Goal: Information Seeking & Learning: Find specific fact

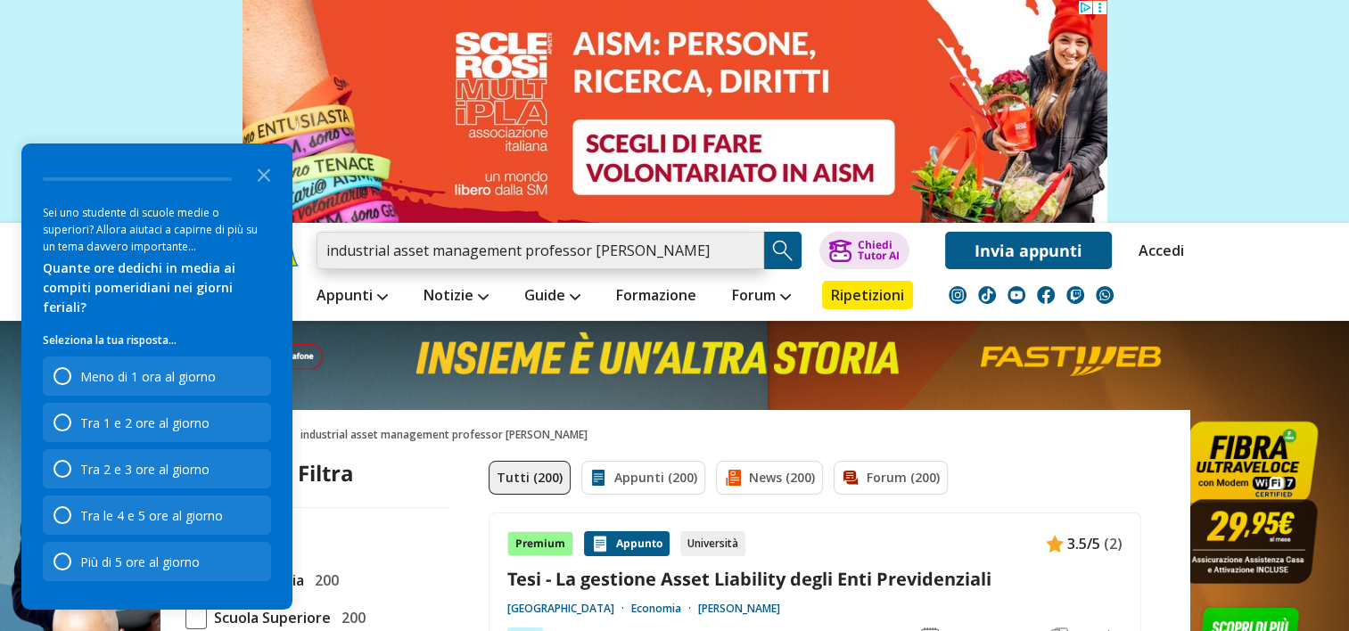
click at [528, 260] on input "industrial asset management professor tucci unifi" at bounding box center [539, 250] width 447 height 37
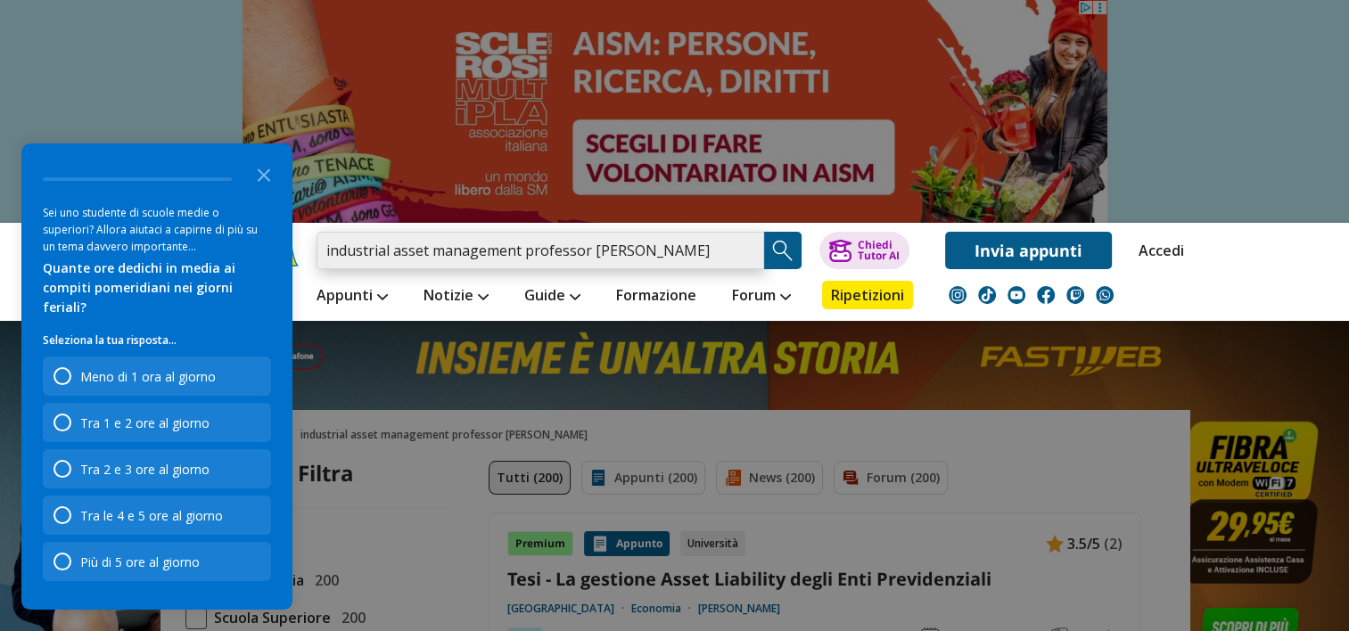
click at [521, 256] on input "industrial asset management professor tucci unifi" at bounding box center [539, 250] width 447 height 37
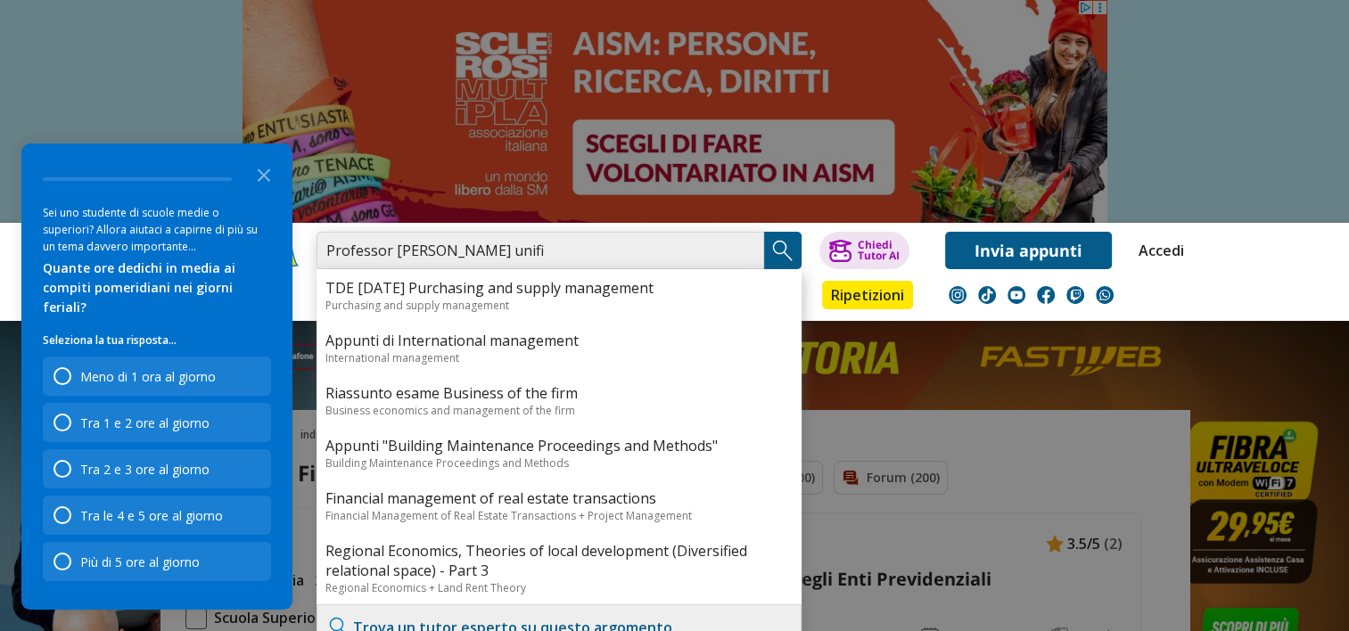
click at [399, 250] on input "Professor tucci unifi" at bounding box center [539, 250] width 447 height 37
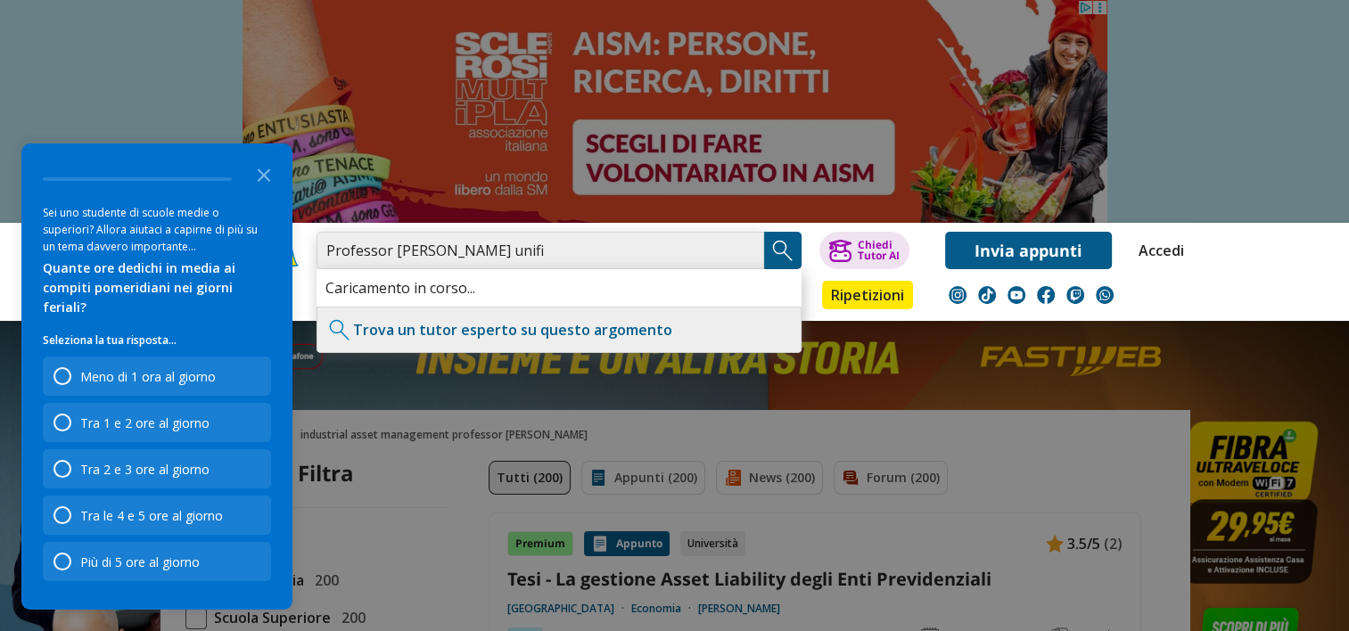
type input "Professor Tucci unifi"
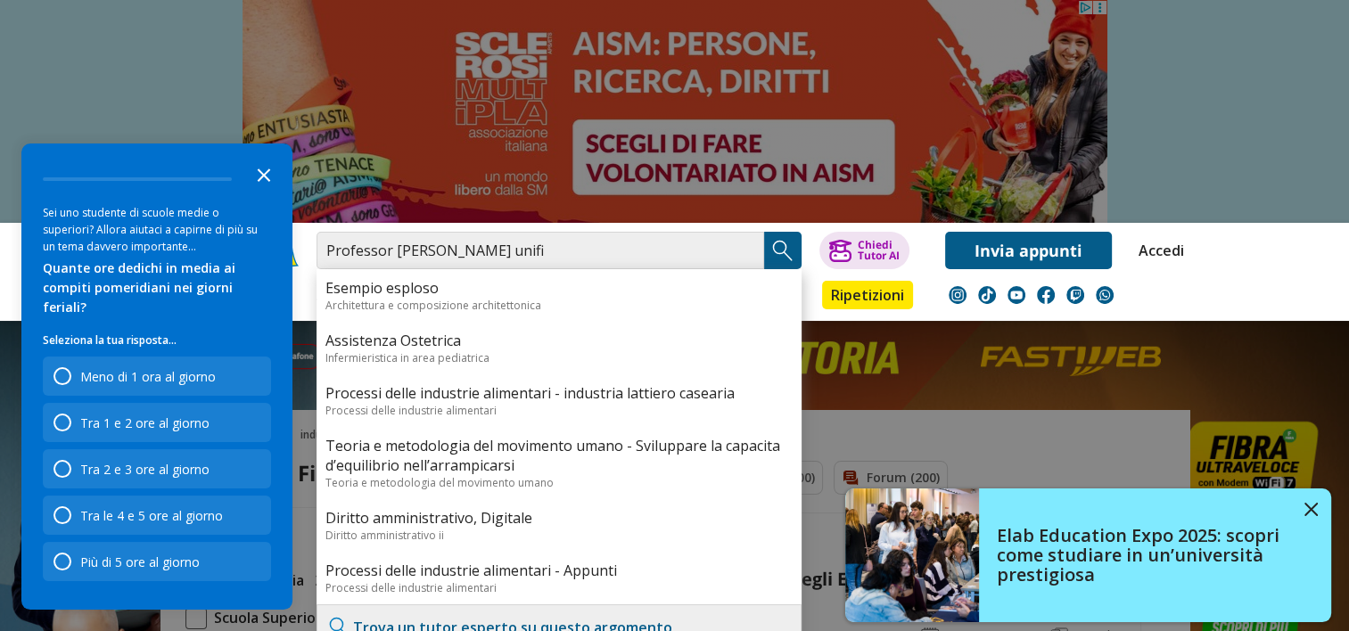
click at [261, 192] on icon "Close the survey" at bounding box center [264, 174] width 36 height 36
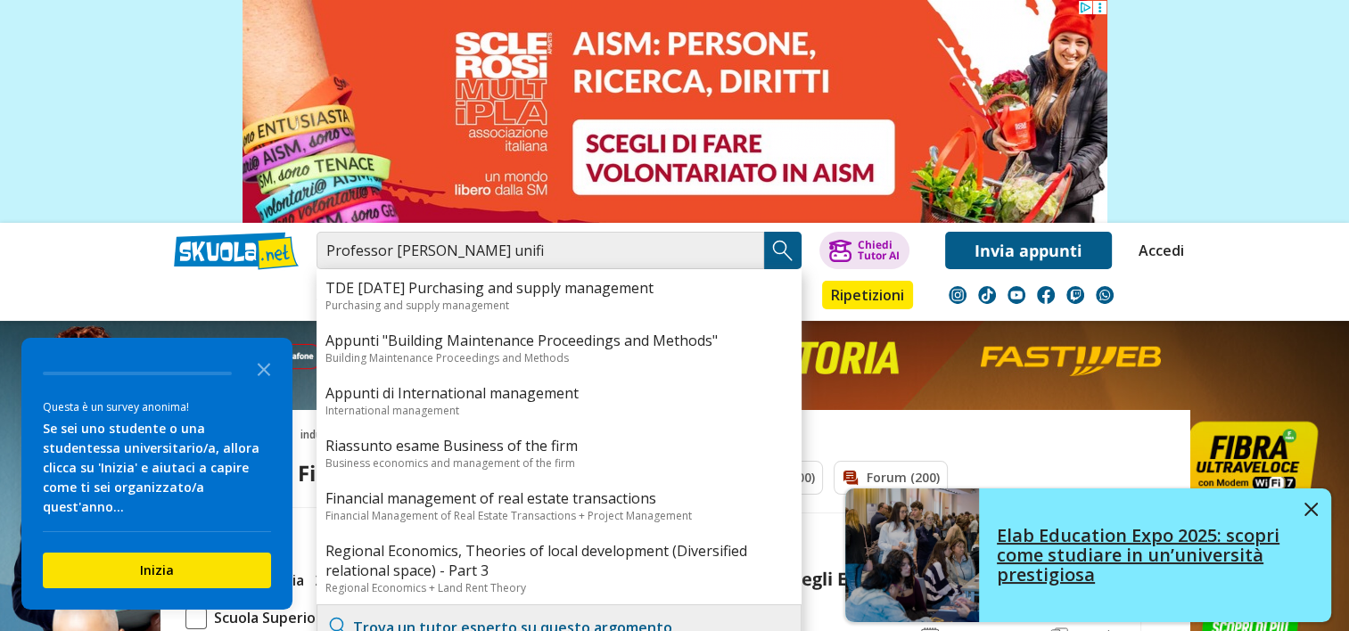
click at [1316, 510] on img at bounding box center [1310, 509] width 13 height 13
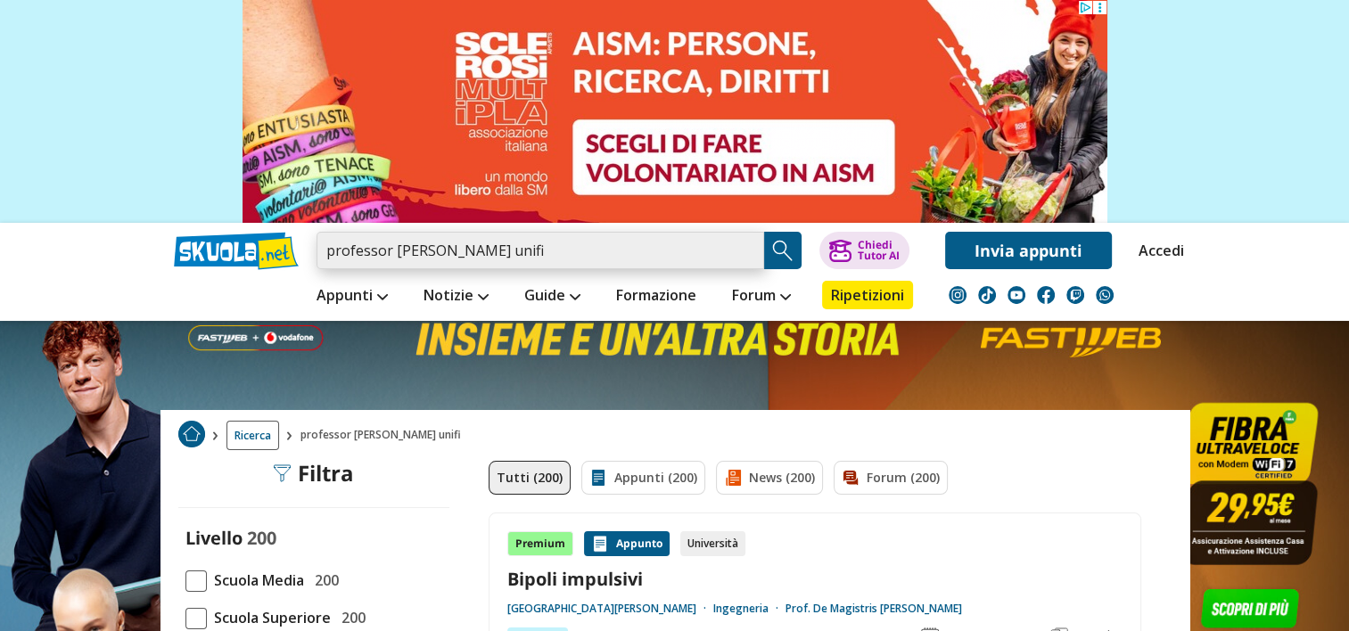
click at [517, 260] on input "professor tucci unifi" at bounding box center [539, 250] width 447 height 37
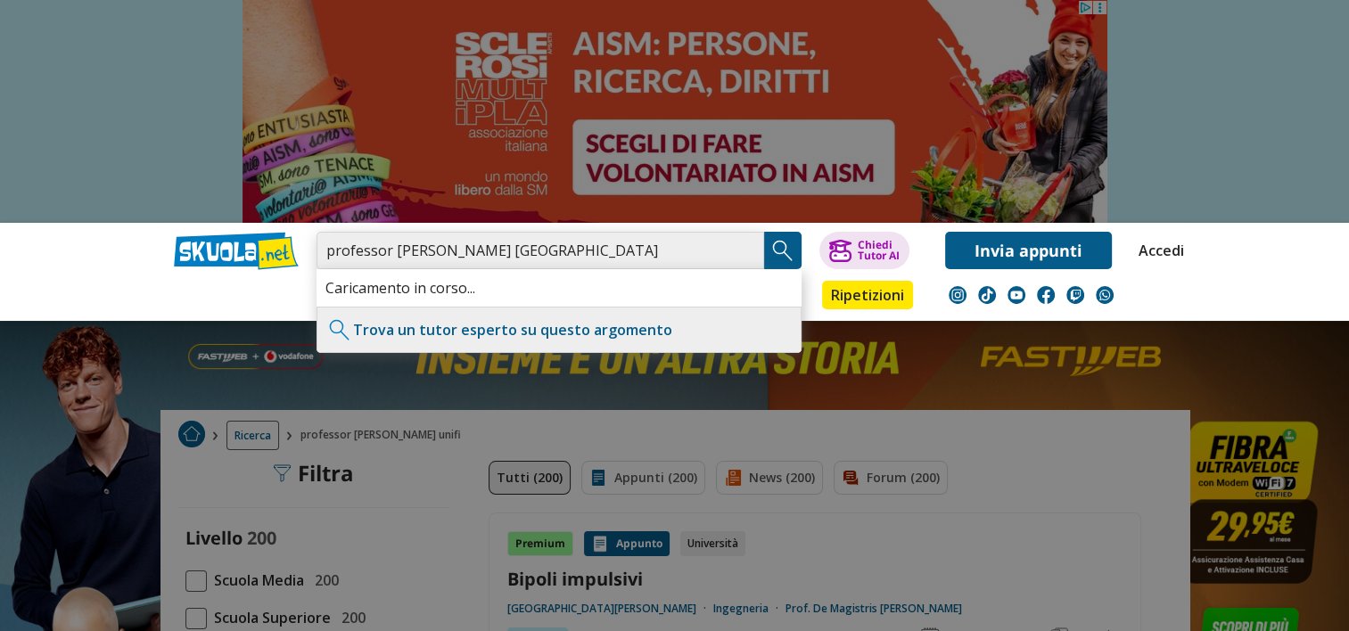
type input "professor tucci università di Firenze"
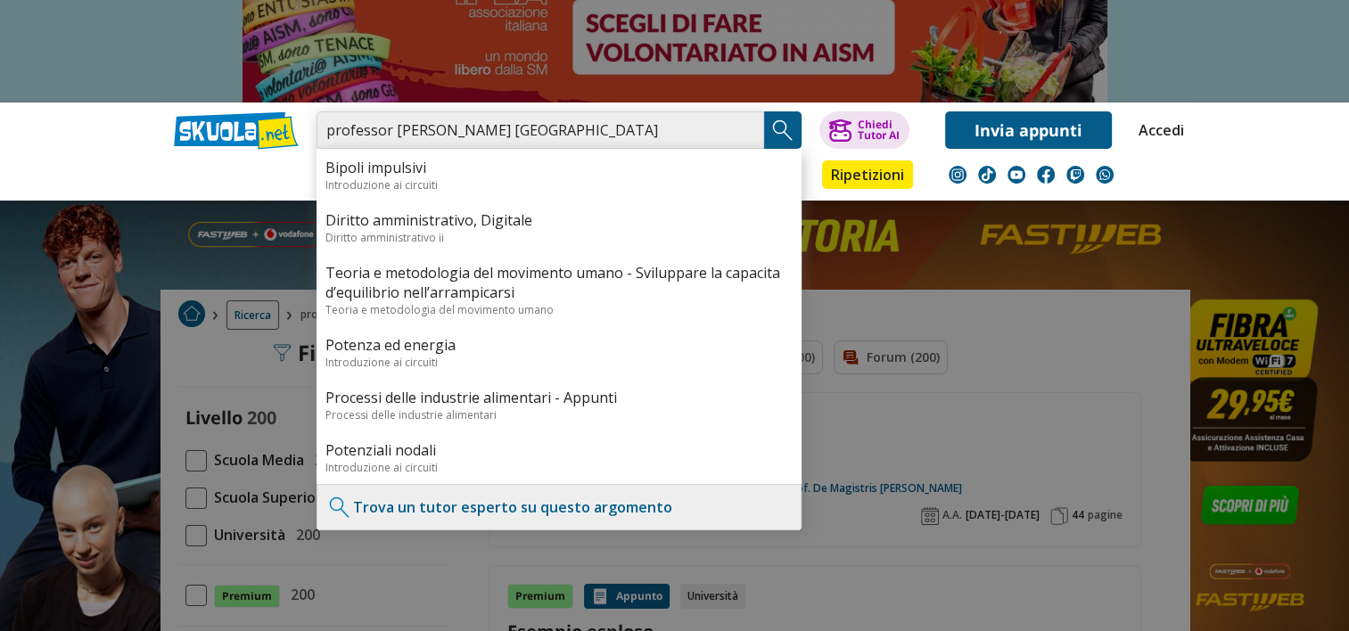
scroll to position [124, 0]
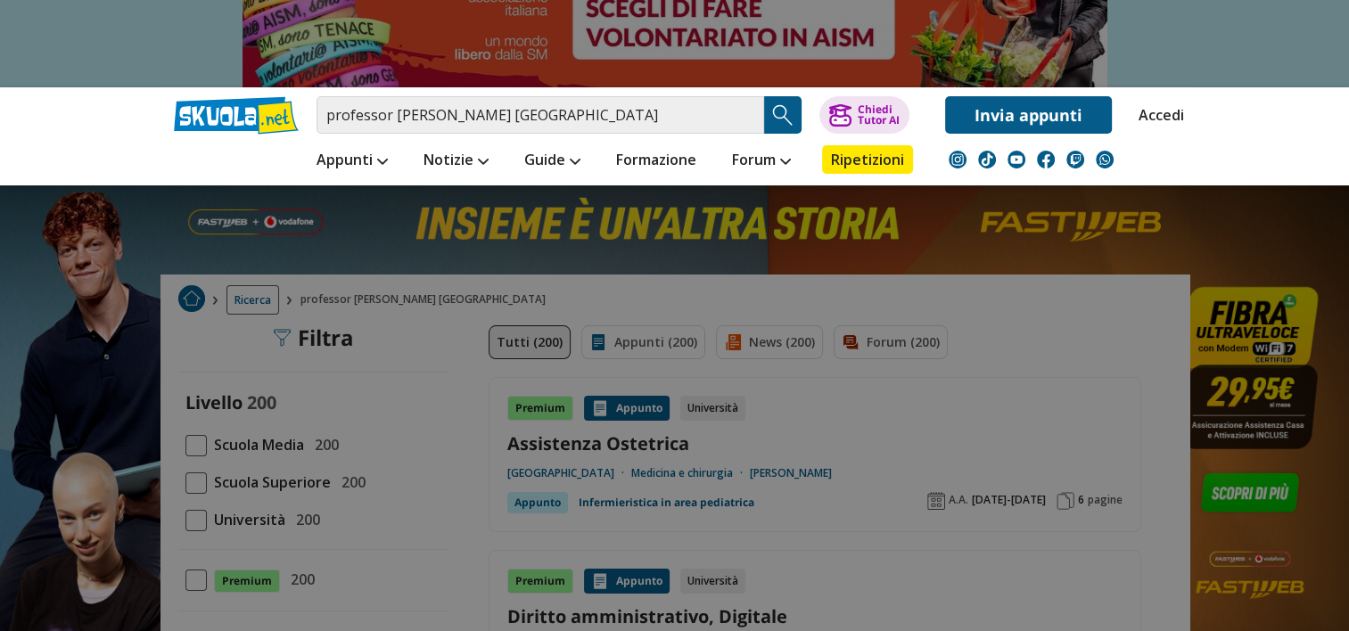
scroll to position [135, 0]
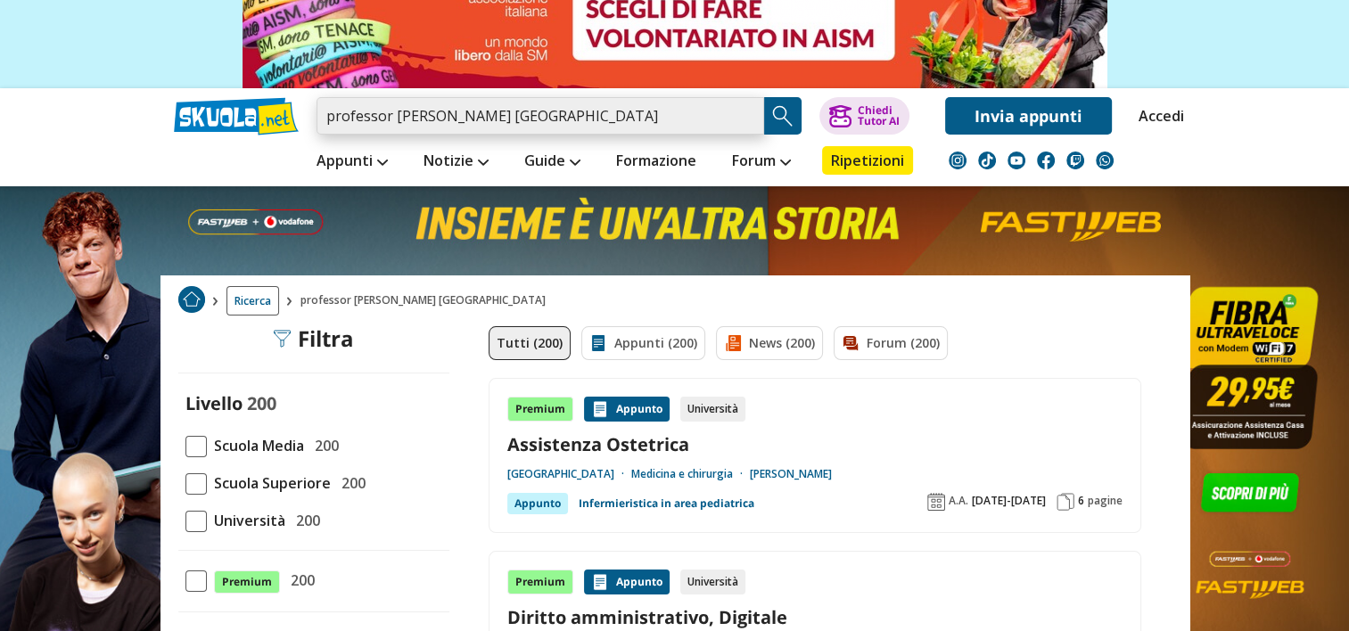
click at [398, 121] on input "professor [PERSON_NAME] [GEOGRAPHIC_DATA]" at bounding box center [539, 115] width 447 height 37
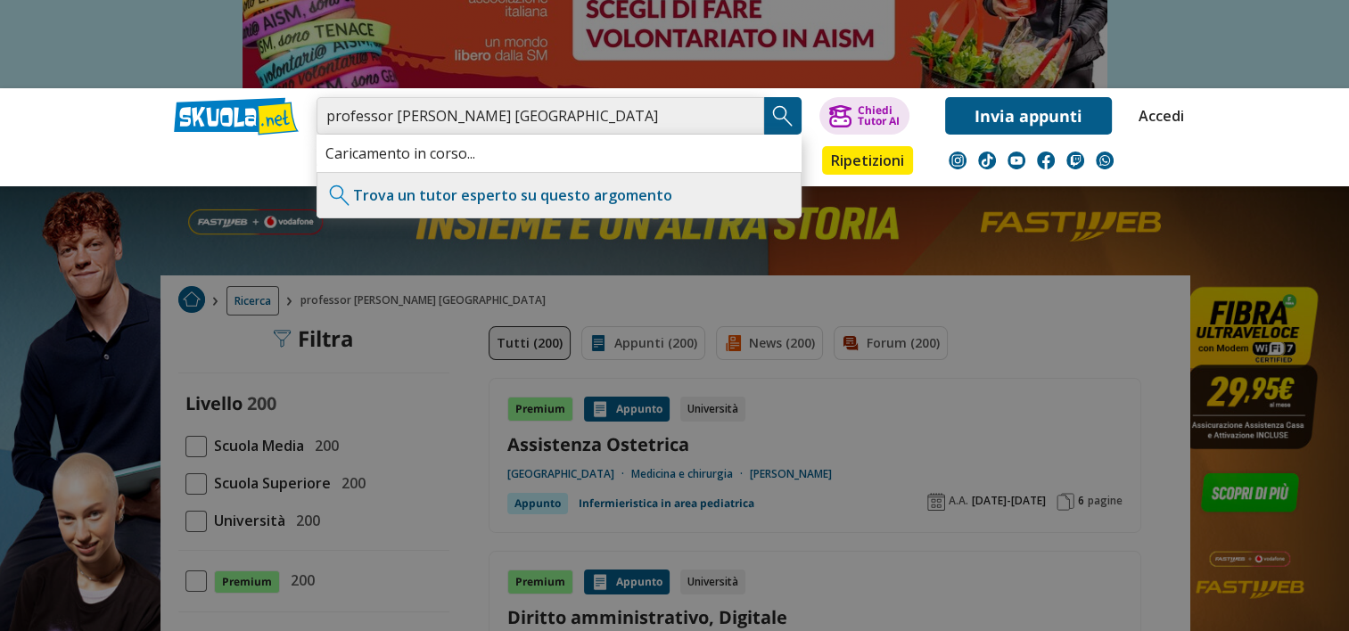
click at [439, 118] on input "professor Tucci università di firenze" at bounding box center [539, 115] width 447 height 37
click at [613, 113] on input "professor Tucci Università di firenze" at bounding box center [539, 115] width 447 height 37
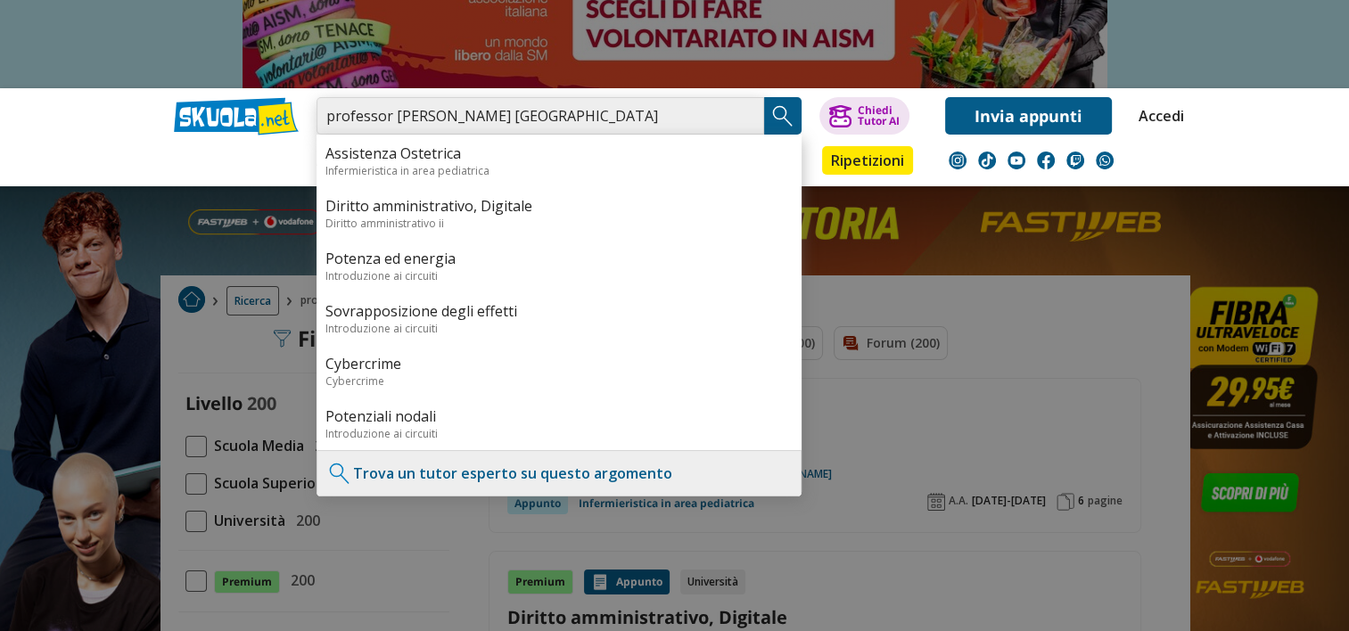
click at [524, 122] on input "professor Tucci Università di firenze" at bounding box center [539, 115] width 447 height 37
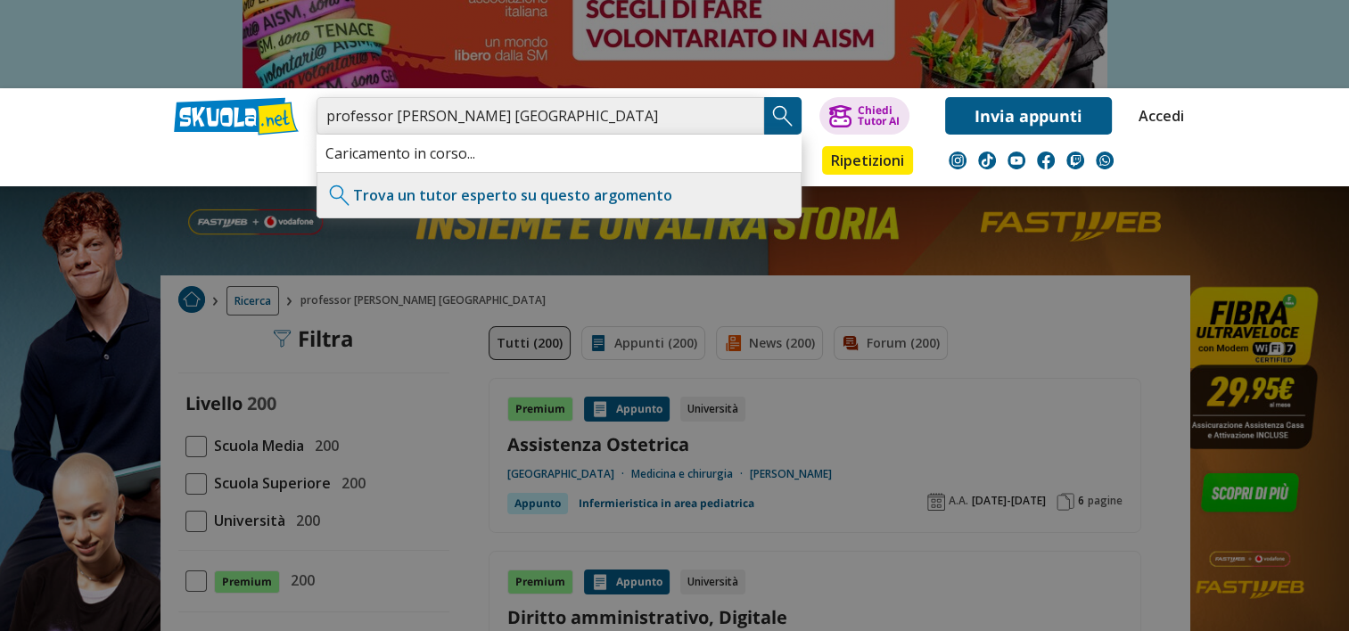
type input "professor Tucci Università di Firenze"
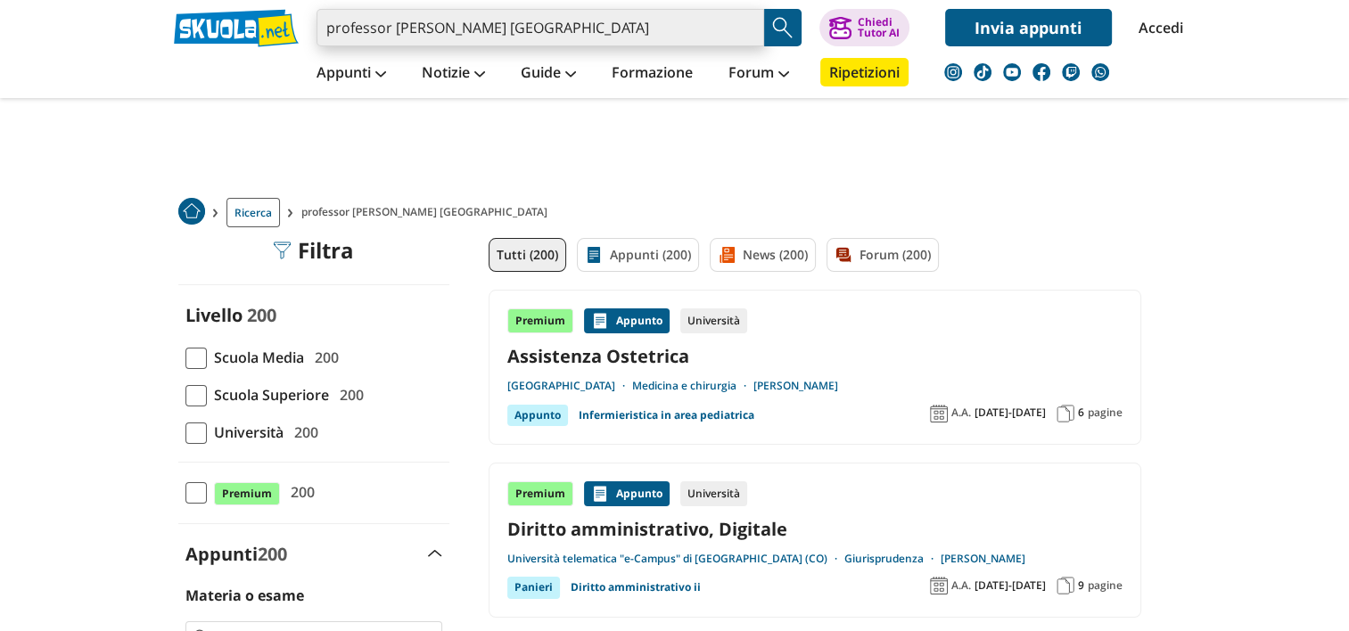
click at [603, 25] on input "professor [PERSON_NAME] [GEOGRAPHIC_DATA]" at bounding box center [539, 27] width 447 height 37
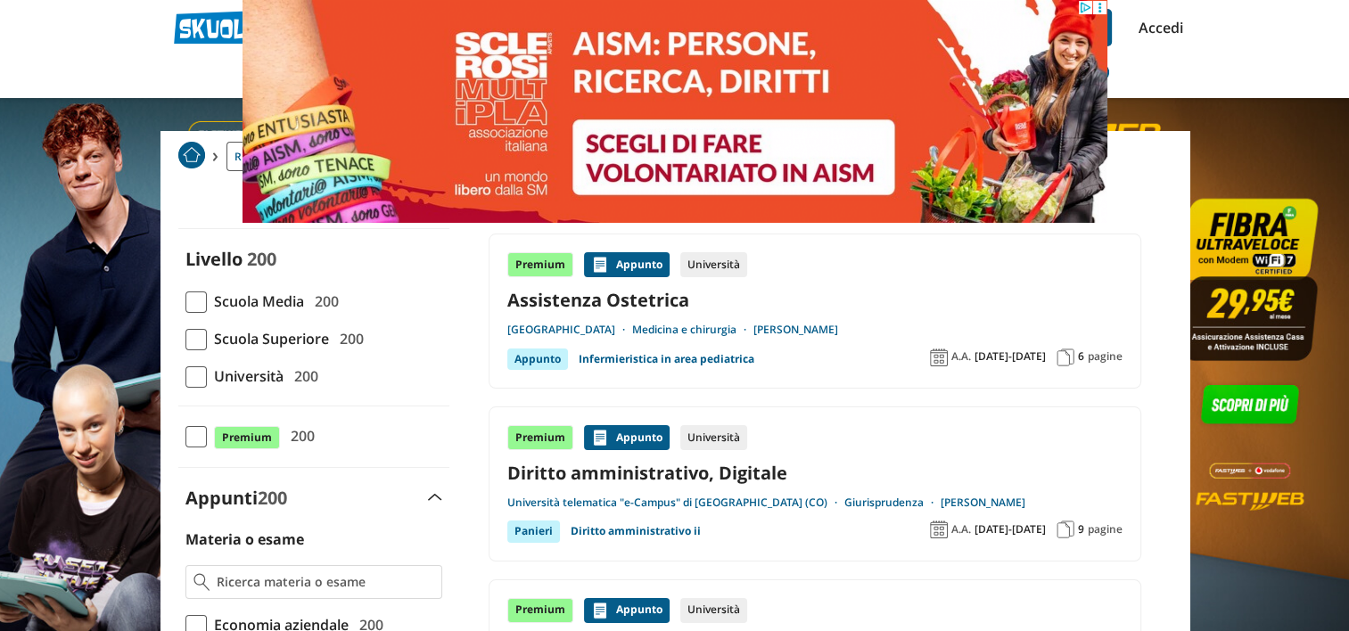
click at [201, 378] on span at bounding box center [195, 376] width 21 height 21
click at [185, 376] on input "Università 200" at bounding box center [185, 376] width 0 height 0
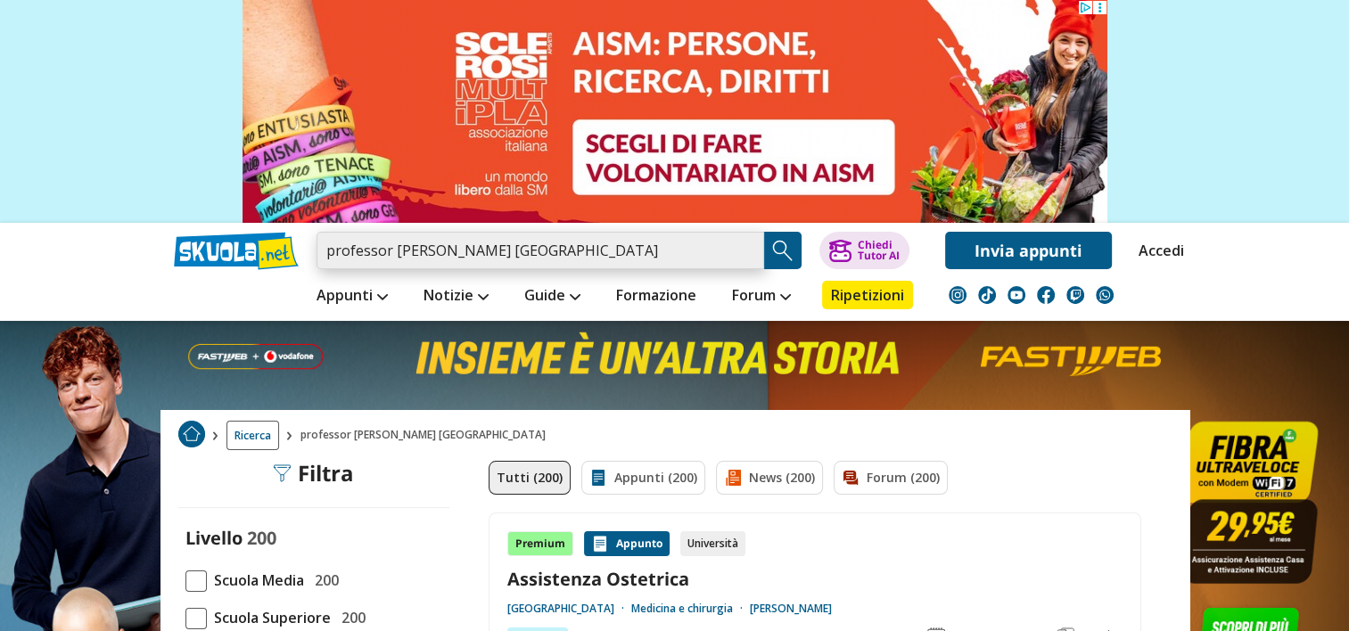
click at [568, 246] on input "professor tucci università di firenze" at bounding box center [539, 250] width 447 height 37
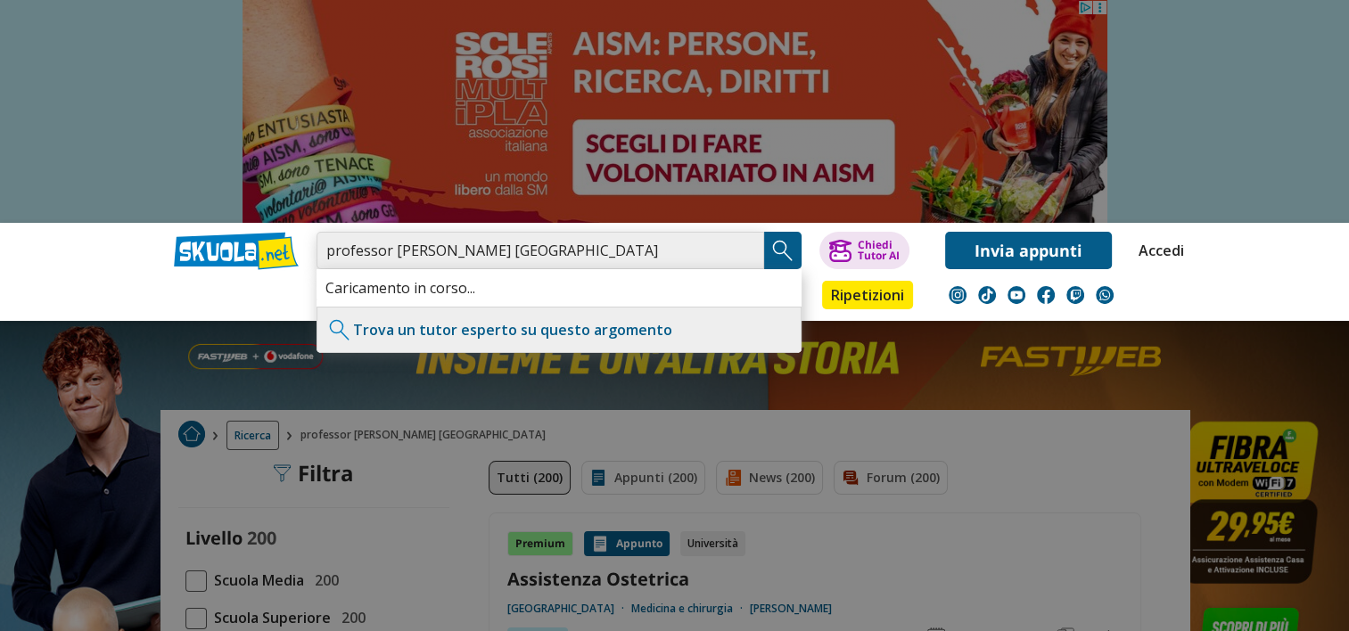
type input "professor tucci niversità di firenze"
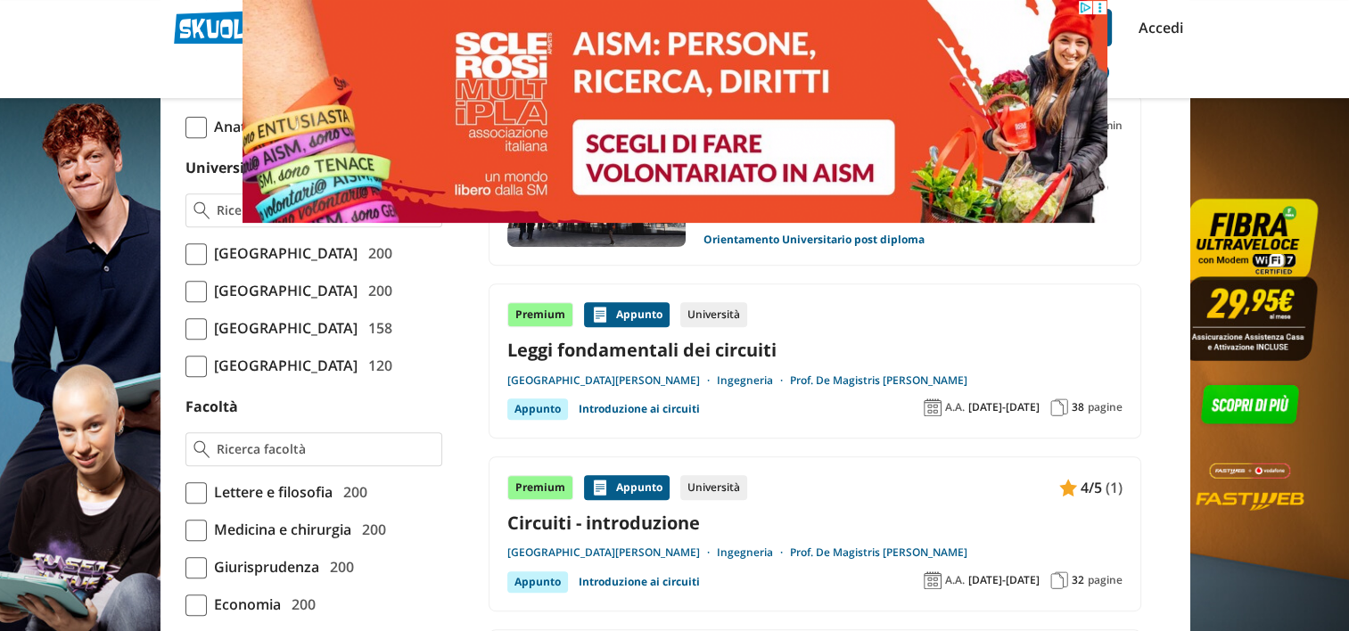
scroll to position [715, 0]
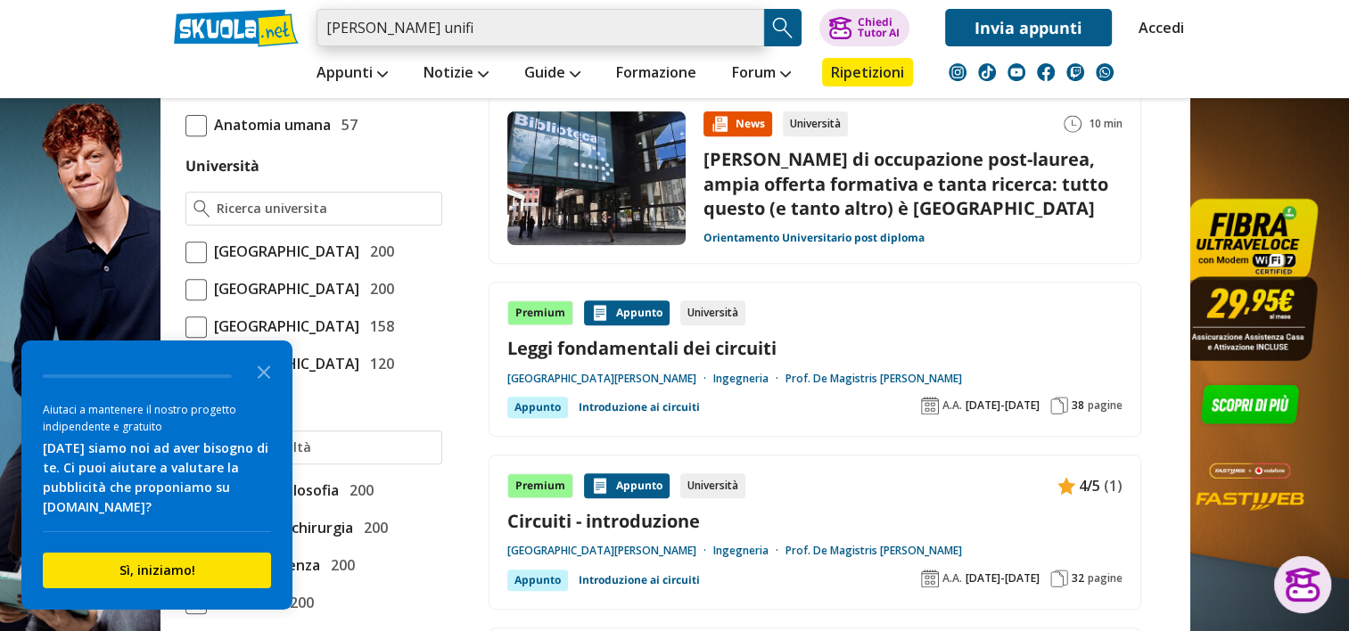
click at [664, 43] on input "tucci unifi" at bounding box center [539, 27] width 447 height 37
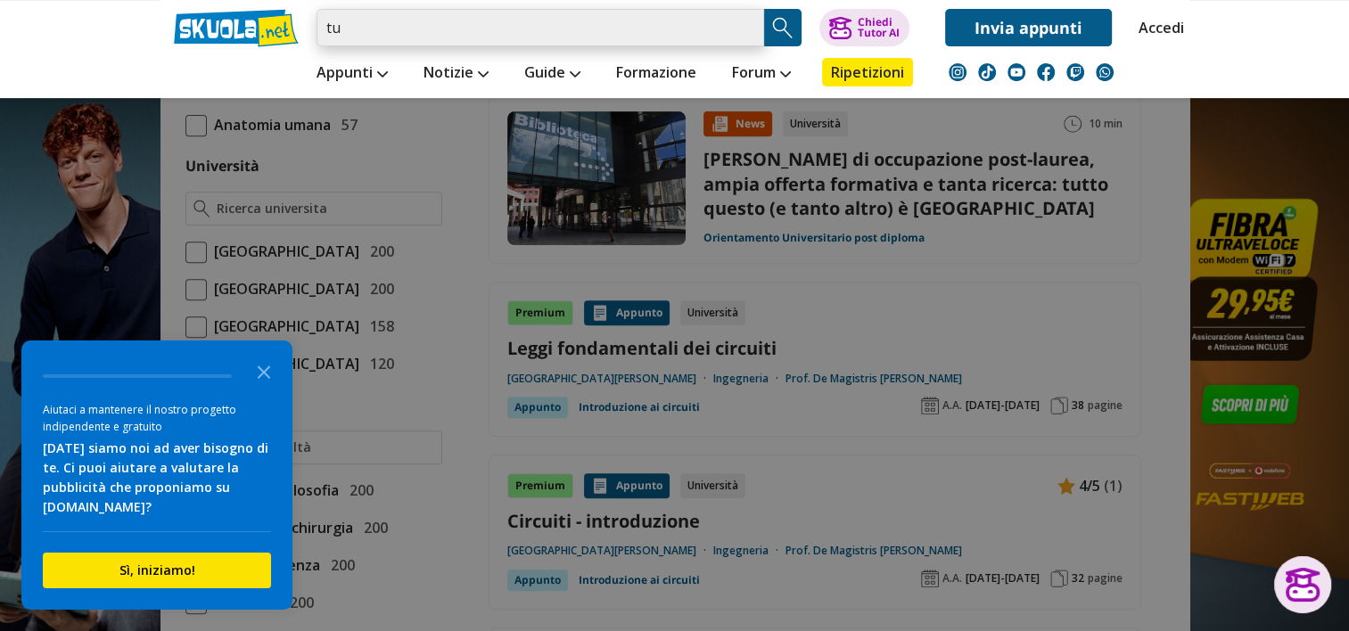
type input "t"
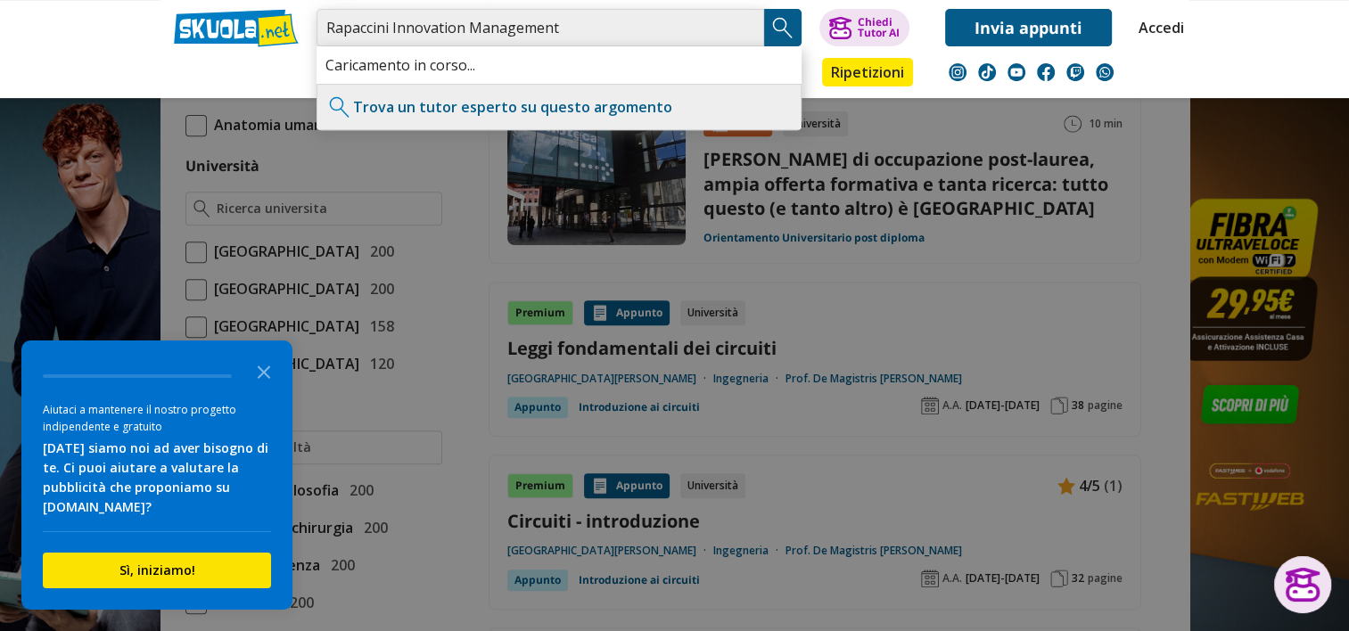
type input "Rapaccini Innovation Management"
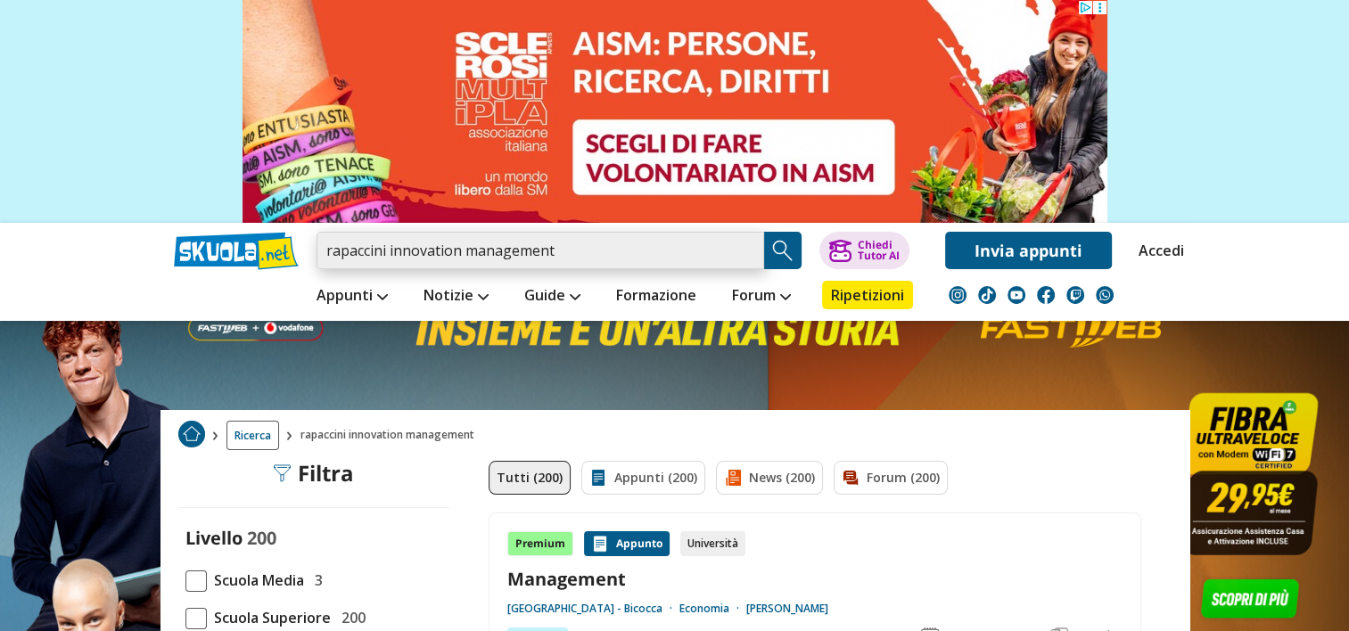
click at [595, 249] on input "rapaccini innovation management" at bounding box center [539, 250] width 447 height 37
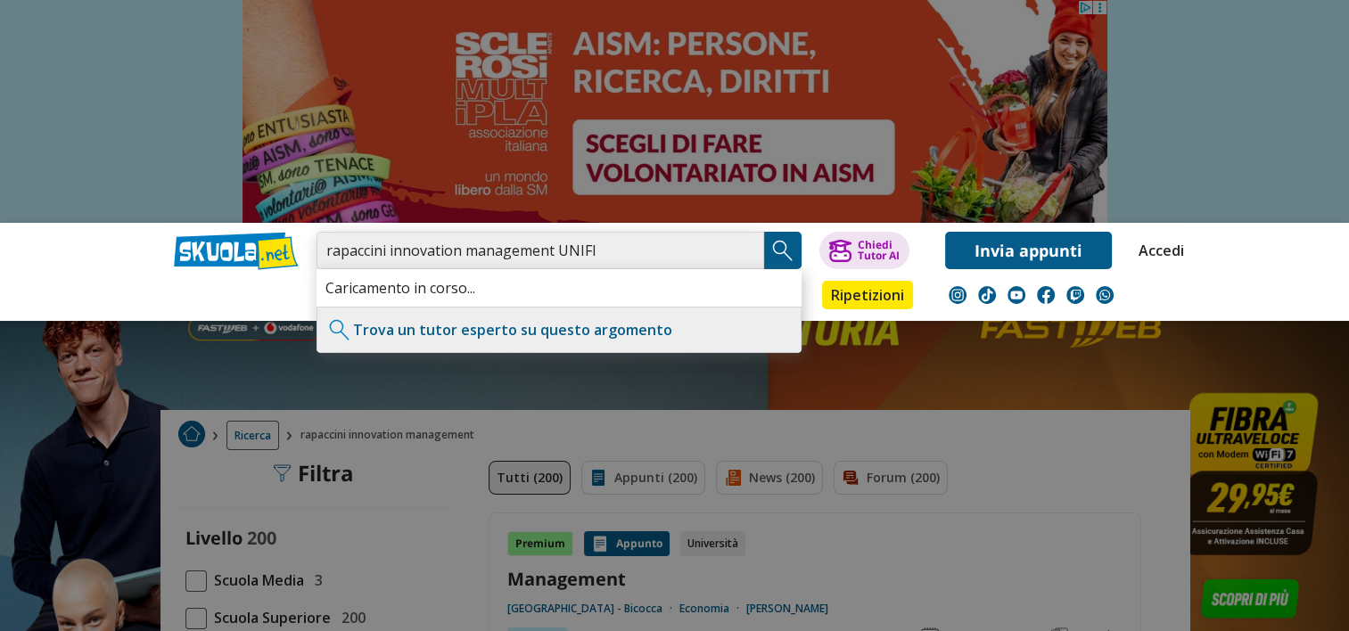
type input "rapaccini innovation management UNIFI"
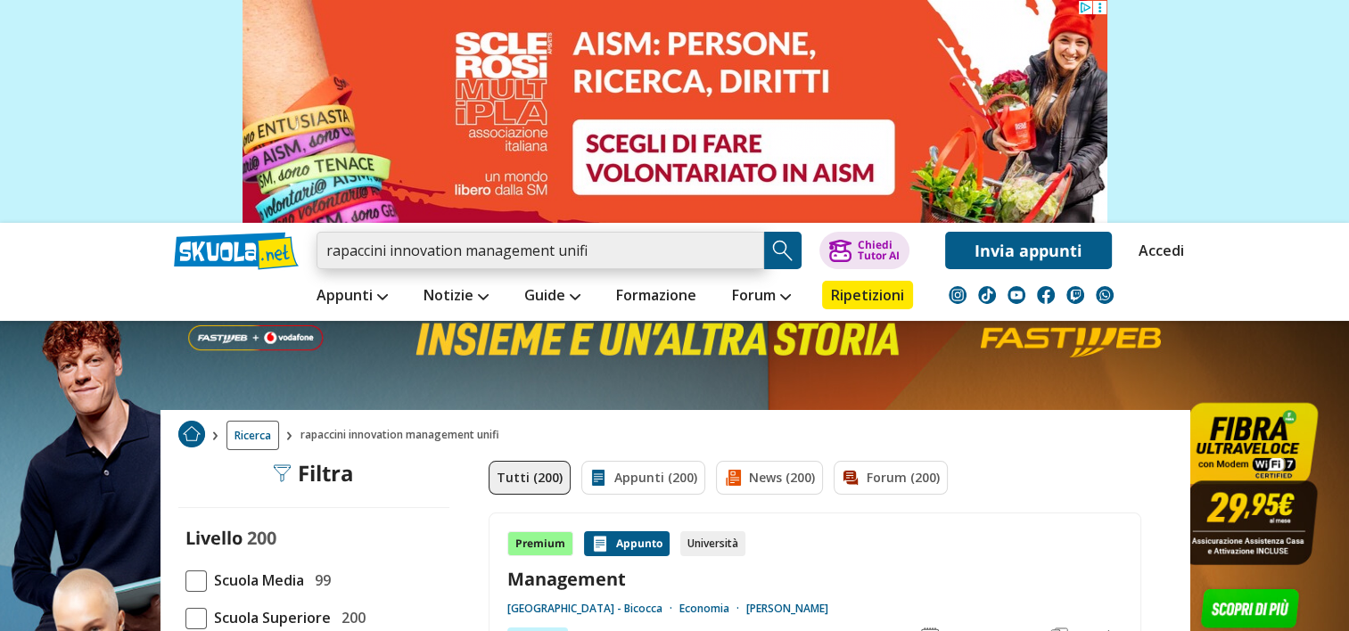
click at [597, 258] on input "rapaccini innovation management unifi" at bounding box center [539, 250] width 447 height 37
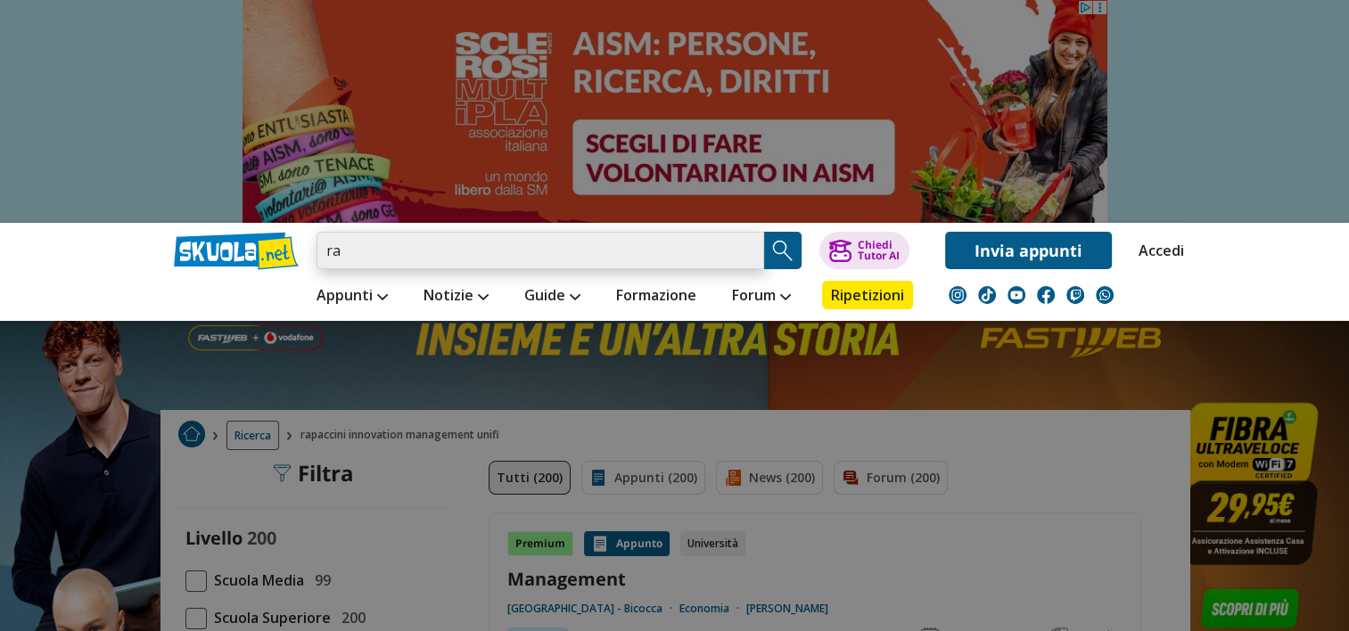
type input "r"
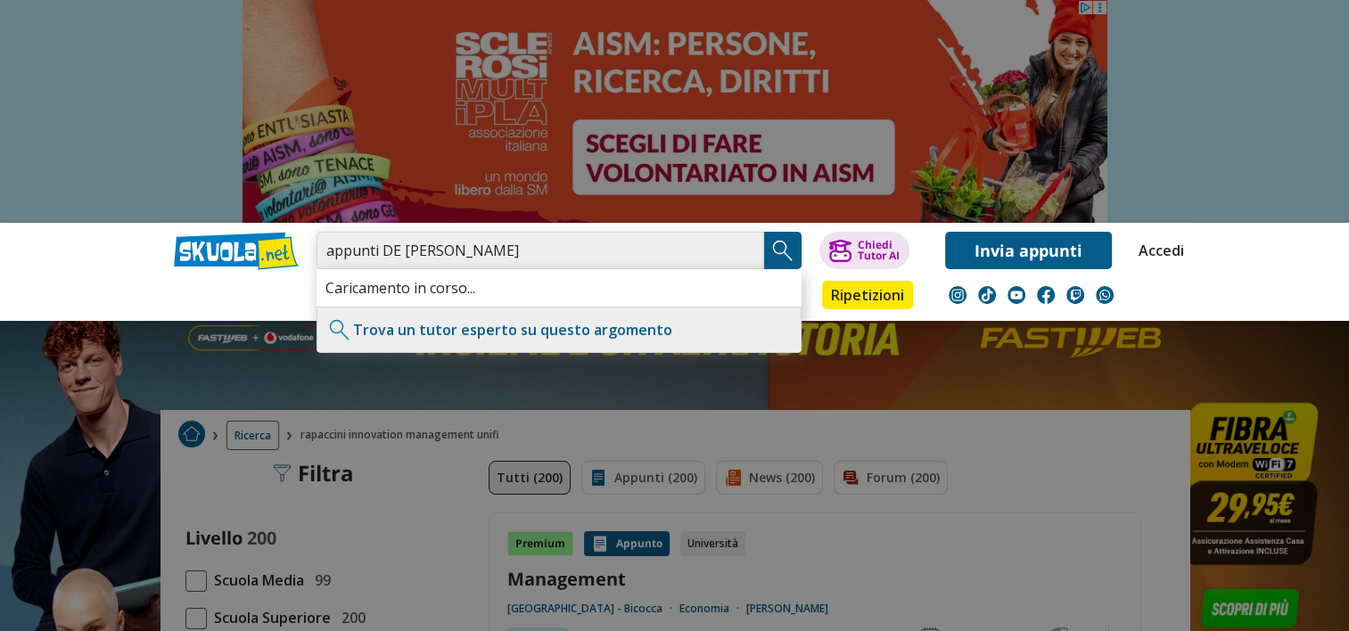
click at [374, 257] on input "appunti DE [PERSON_NAME]" at bounding box center [539, 250] width 447 height 37
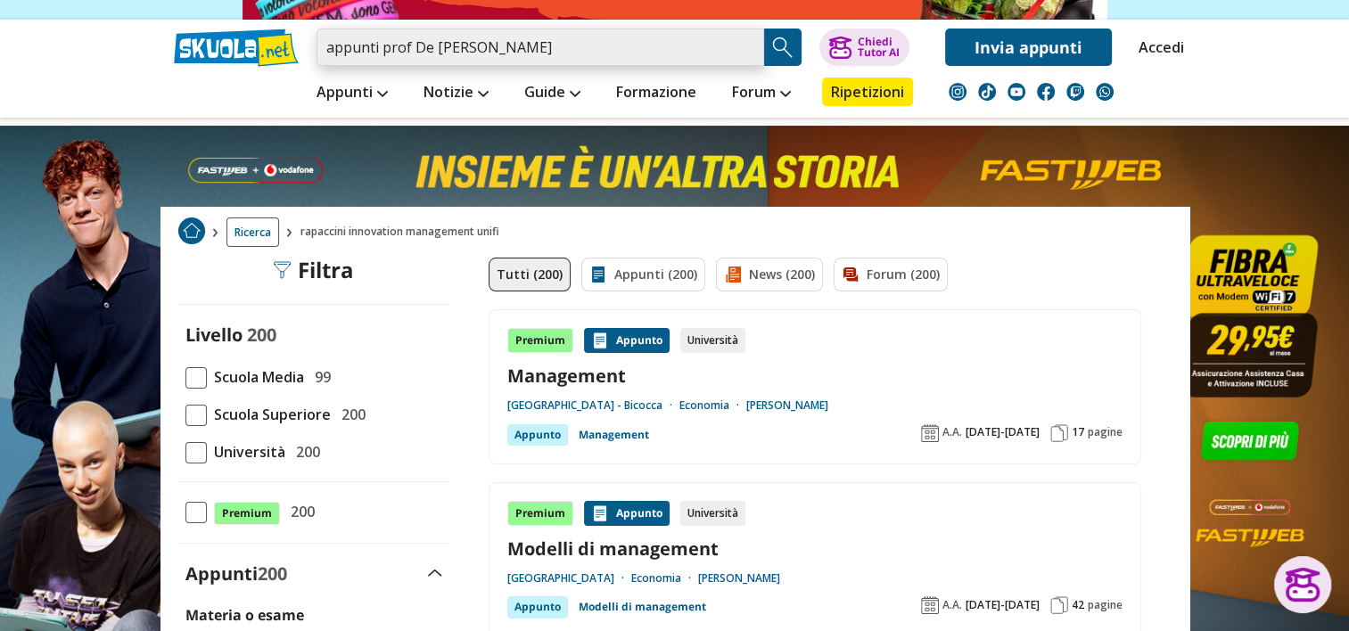
scroll to position [185, 0]
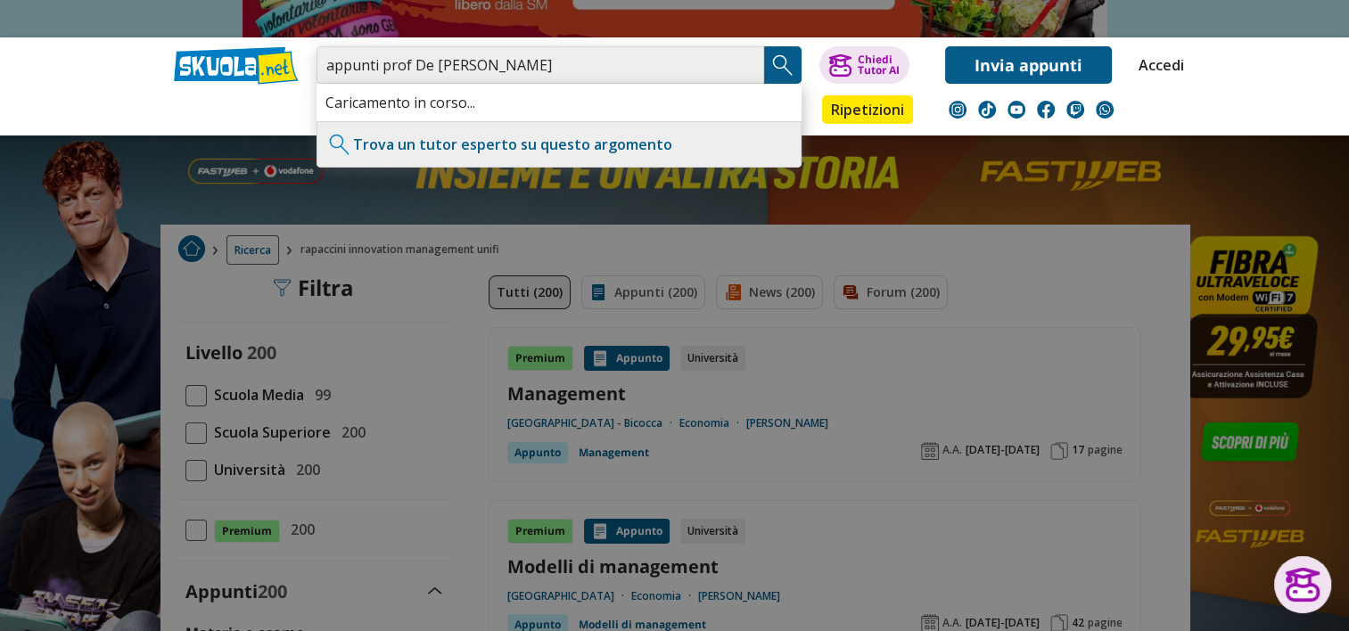
type input "appunti prof De [PERSON_NAME]"
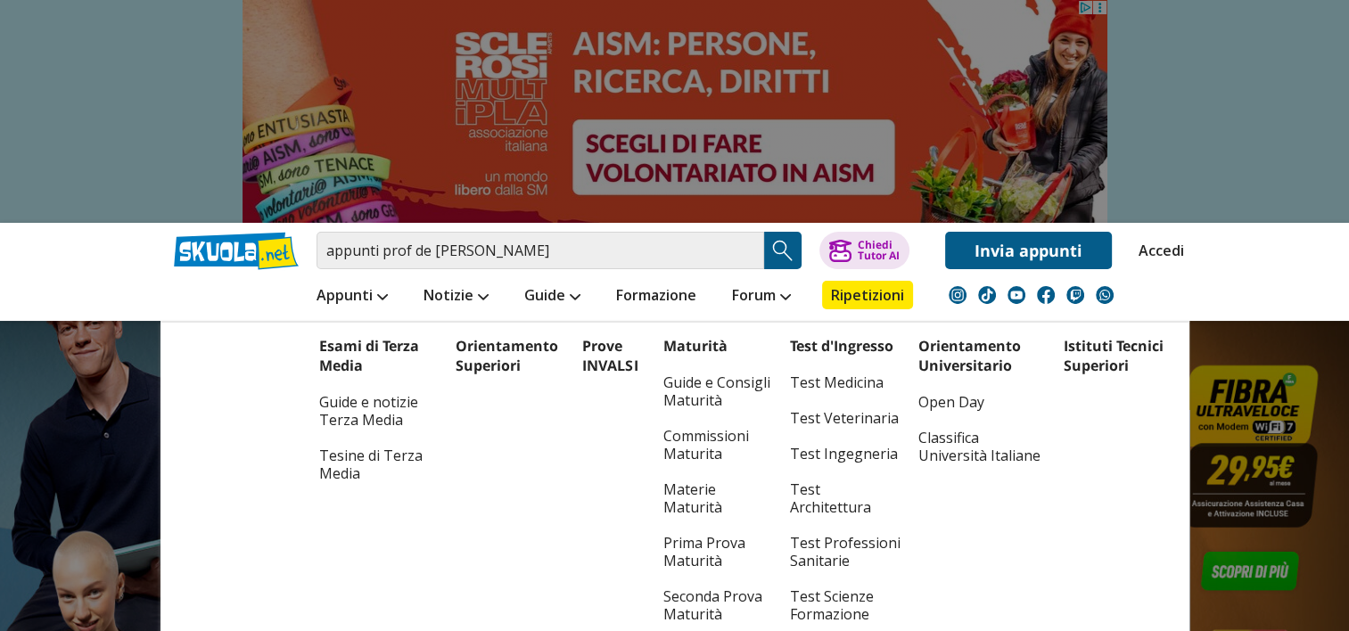
click at [530, 275] on li "Guide Esami di Terza Media Guide e notizie Terza Media Tesine di Terza Media Pr…" at bounding box center [552, 295] width 92 height 52
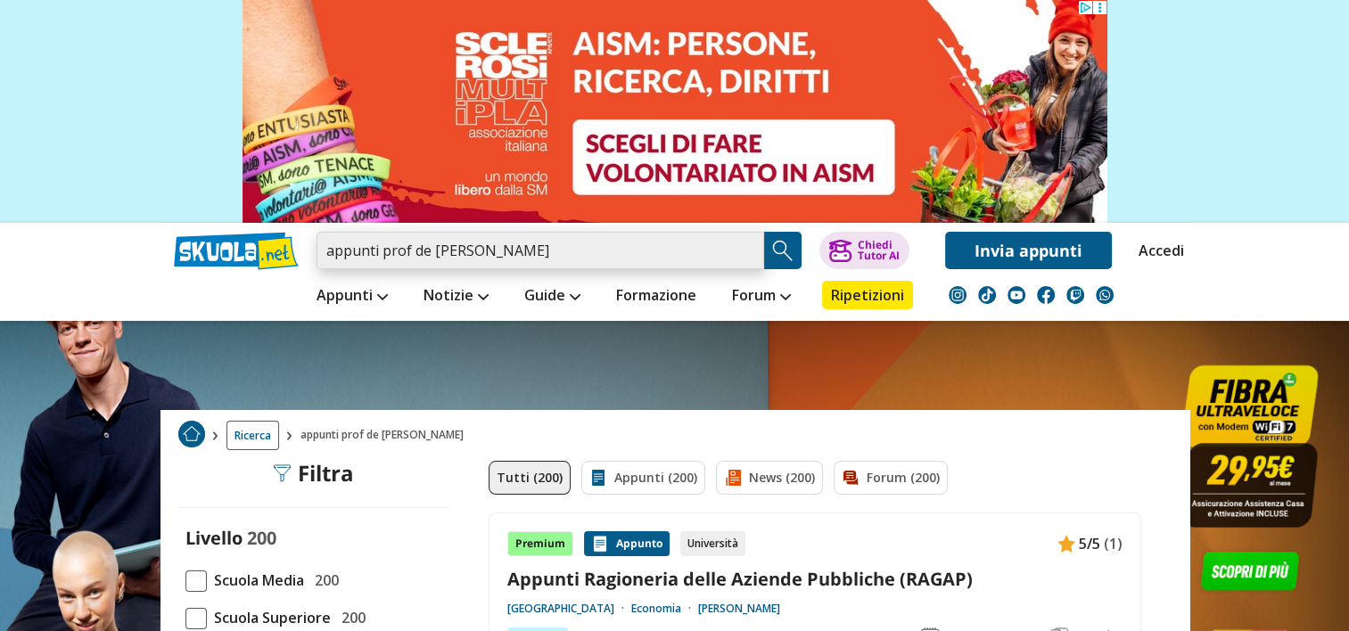
click at [521, 262] on input "appunti prof de carlo unifi" at bounding box center [539, 250] width 447 height 37
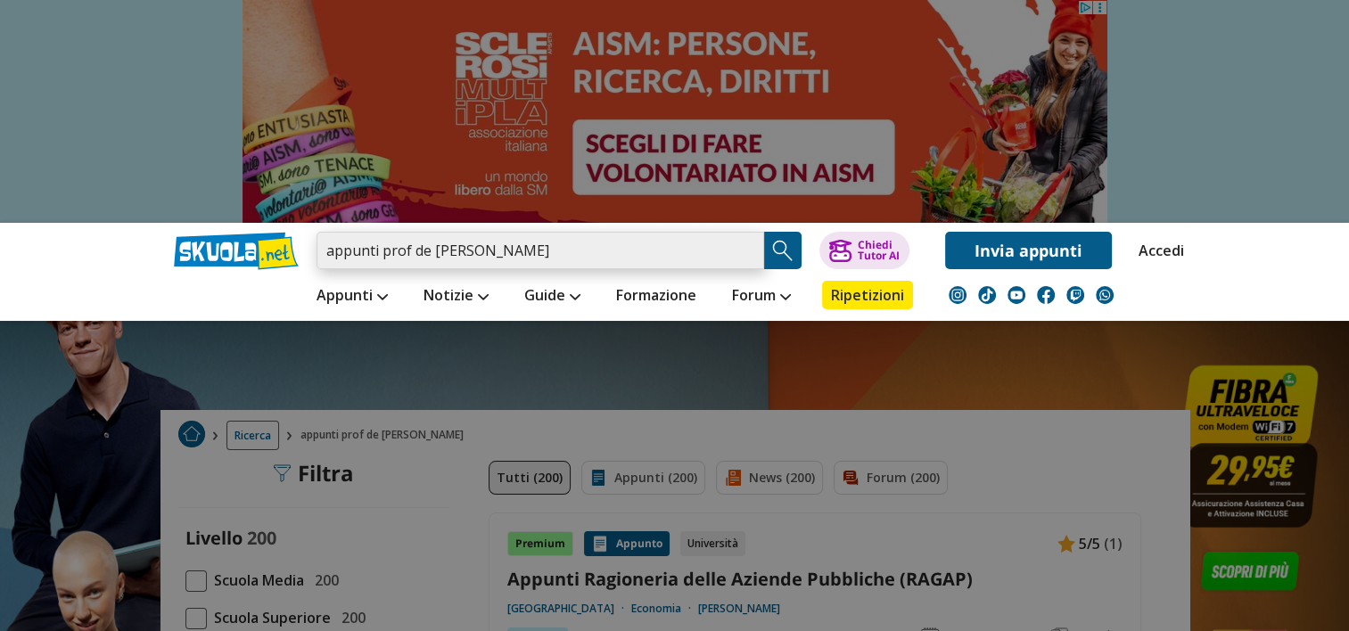
click at [378, 251] on input "appunti prof de carlo unifi" at bounding box center [539, 250] width 447 height 37
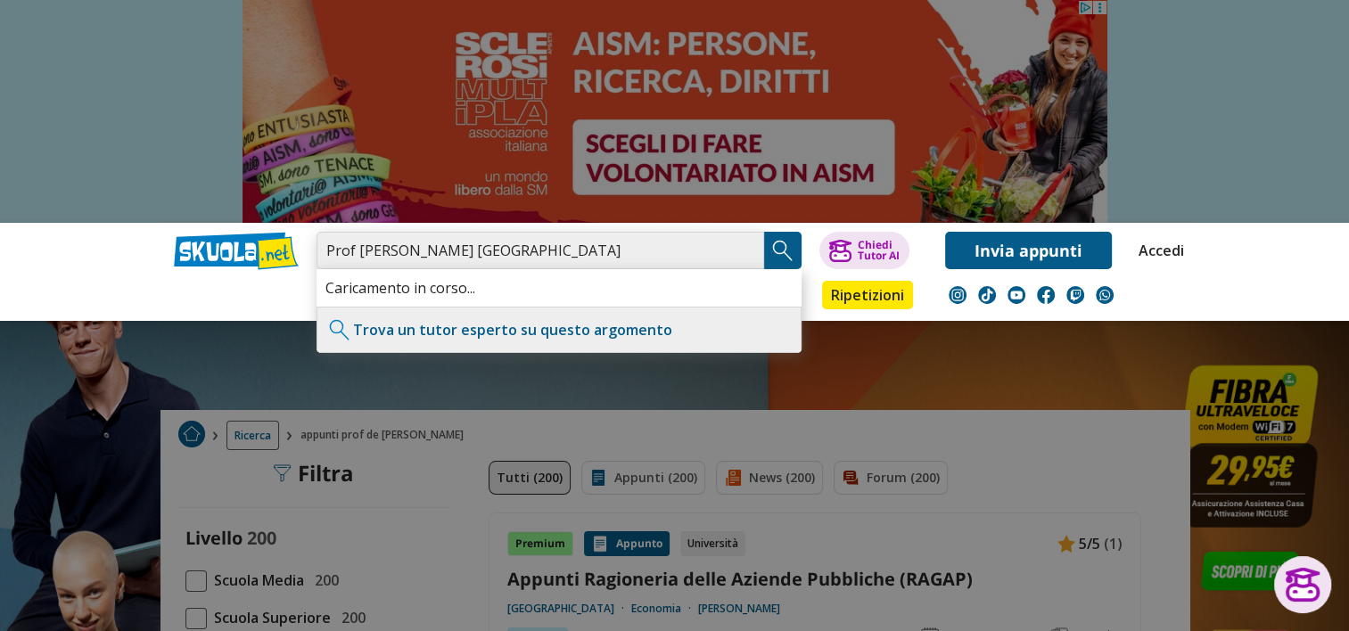
type input "Prof De Carlo Università di Firenze"
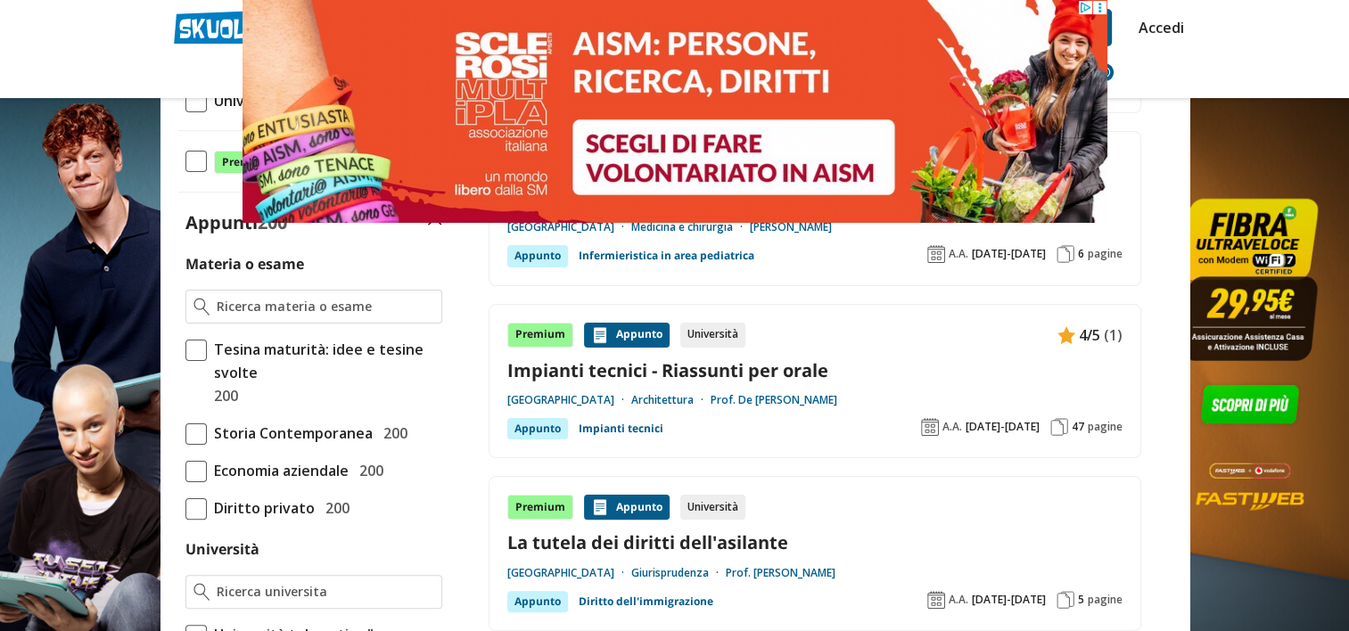
scroll to position [295, 0]
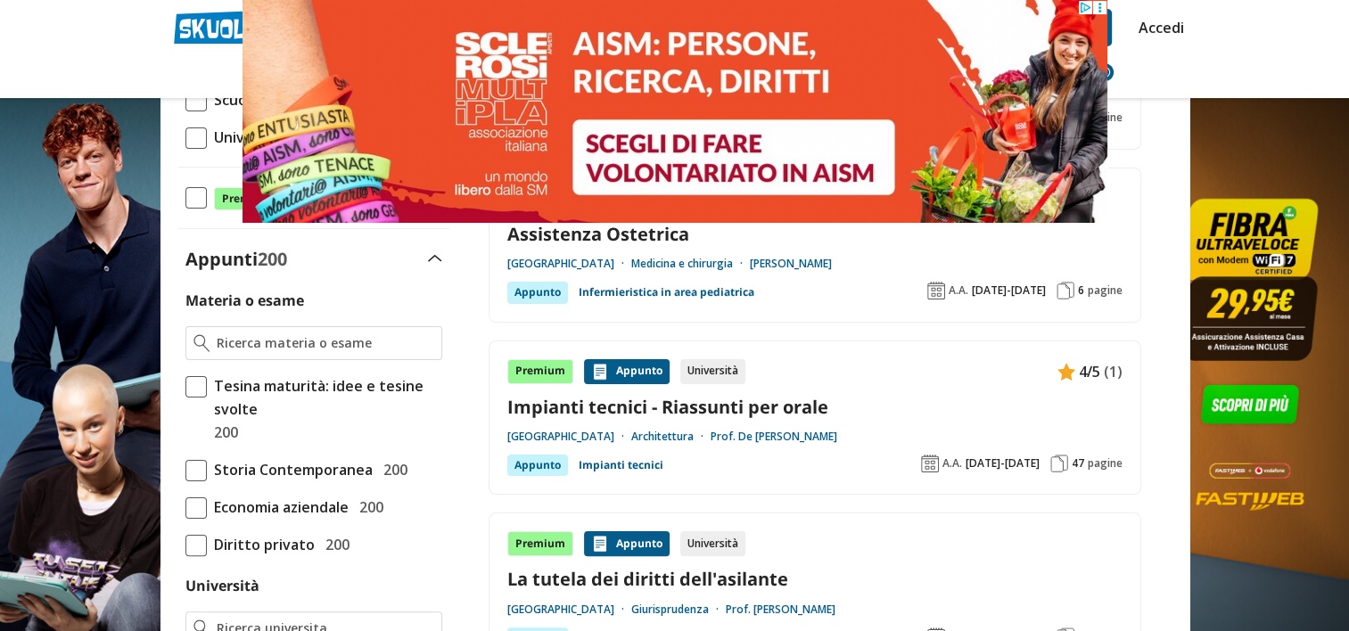
click at [617, 261] on link "[GEOGRAPHIC_DATA]" at bounding box center [569, 264] width 124 height 14
